Goal: Information Seeking & Learning: Compare options

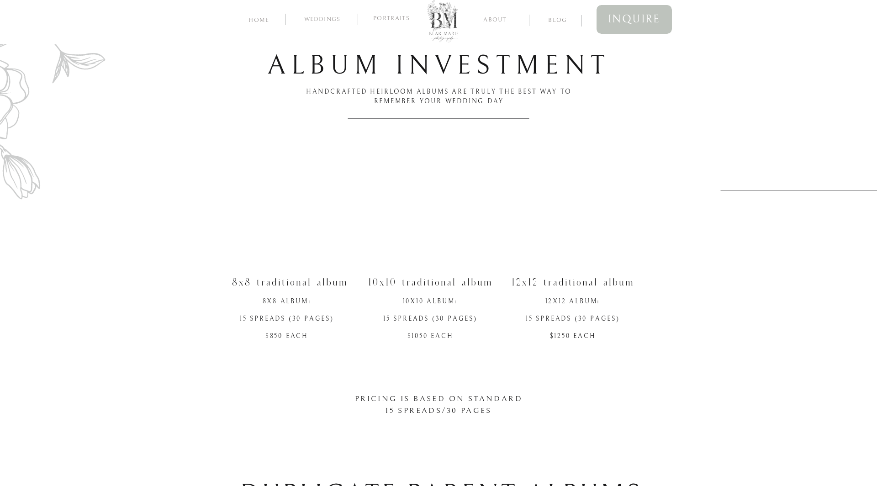
scroll to position [637, 0]
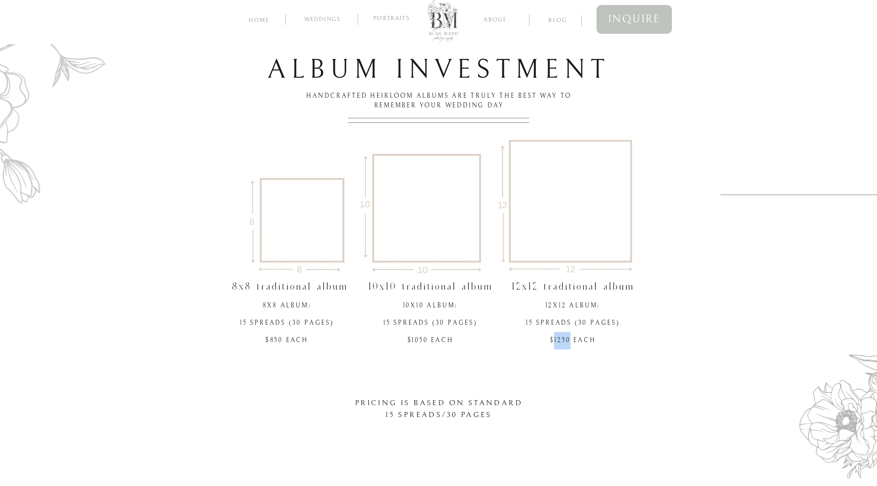
drag, startPoint x: 569, startPoint y: 339, endPoint x: 552, endPoint y: 338, distance: 16.9
click at [552, 338] on div "12x12 Album: 15 SPREADS (30 PAGES) $1250 each" at bounding box center [572, 349] width 113 height 105
copy div "1250"
drag, startPoint x: 427, startPoint y: 338, endPoint x: 410, endPoint y: 338, distance: 16.9
click at [410, 338] on div "10x10 Album: 15 SPREADS (30 PAGES) $1050 each" at bounding box center [430, 349] width 113 height 105
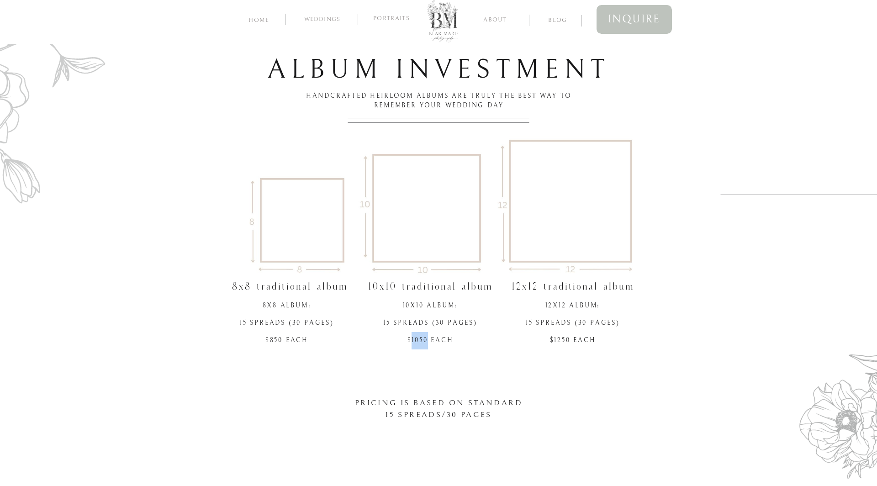
copy div "1050"
drag, startPoint x: 281, startPoint y: 340, endPoint x: 270, endPoint y: 340, distance: 11.0
click at [270, 340] on div "8x8 ALbum: 15 SPREADS (30 PAGES) $850 each" at bounding box center [286, 349] width 113 height 105
copy div "850"
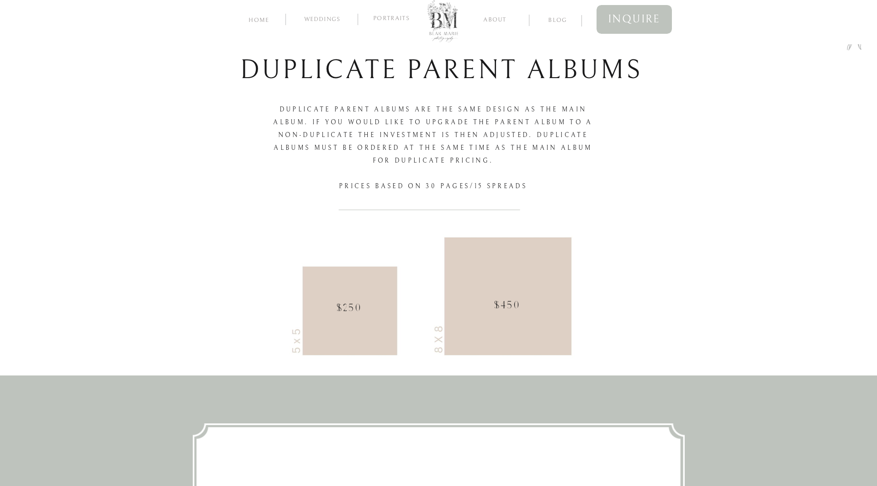
scroll to position [1056, 0]
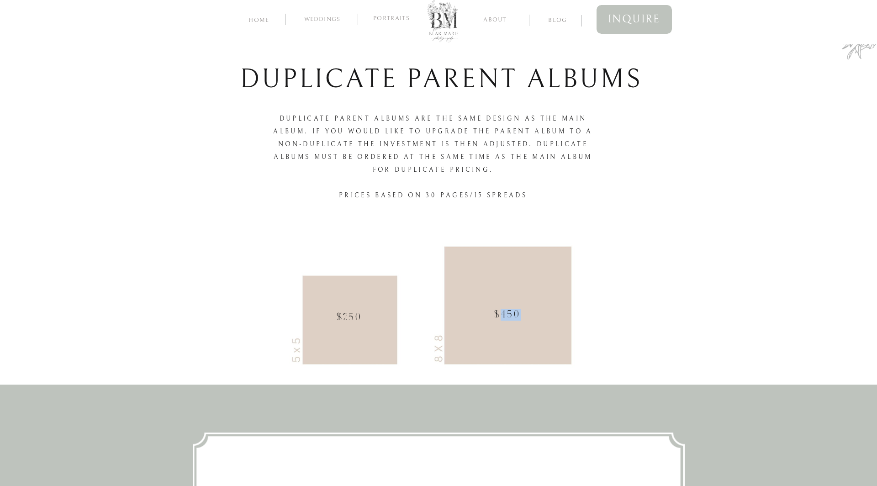
drag, startPoint x: 501, startPoint y: 314, endPoint x: 519, endPoint y: 314, distance: 17.8
click at [519, 314] on div "$450" at bounding box center [507, 315] width 124 height 13
copy div "450"
